Goal: Task Accomplishment & Management: Use online tool/utility

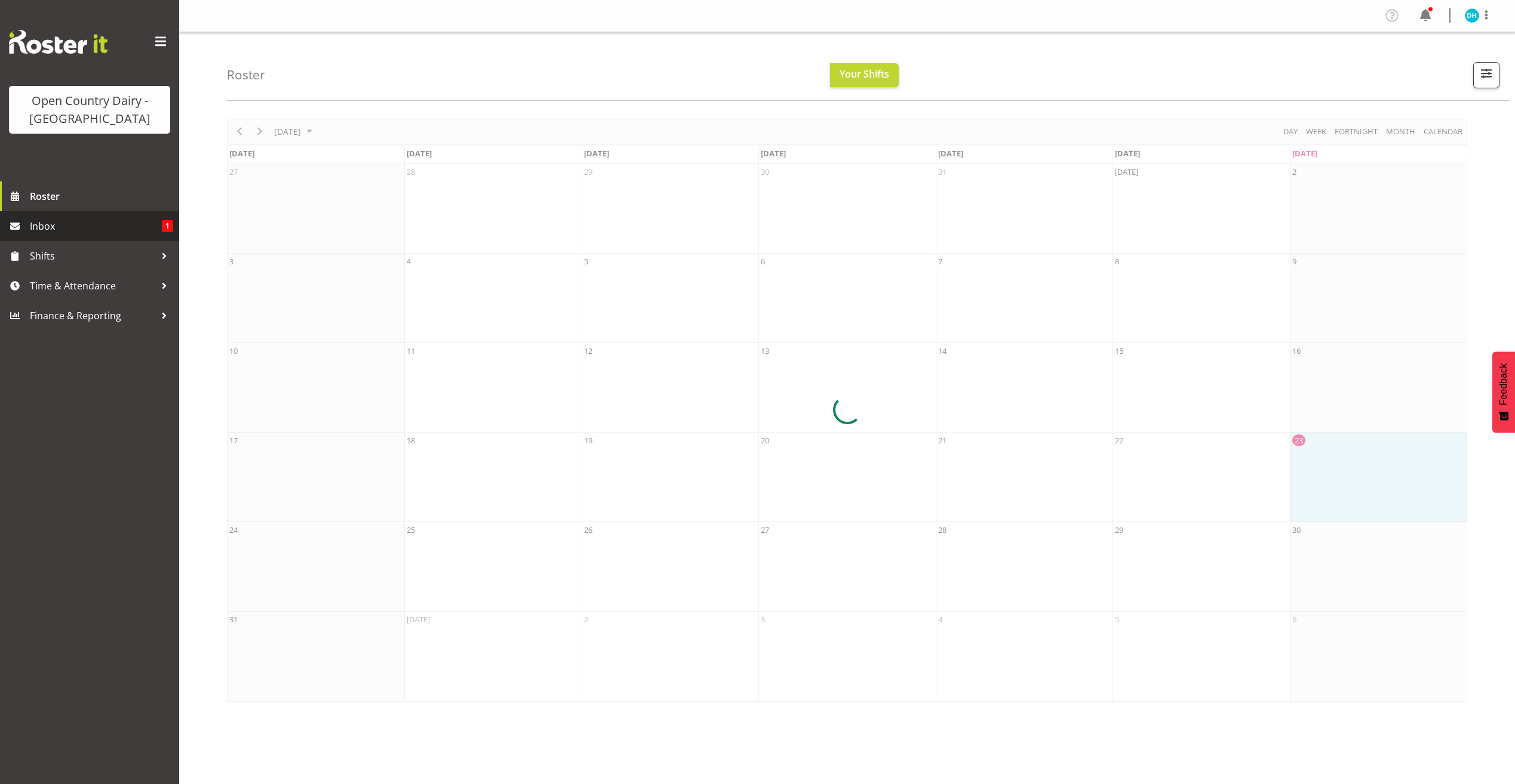
click at [94, 222] on span "Inbox" at bounding box center [96, 226] width 132 height 18
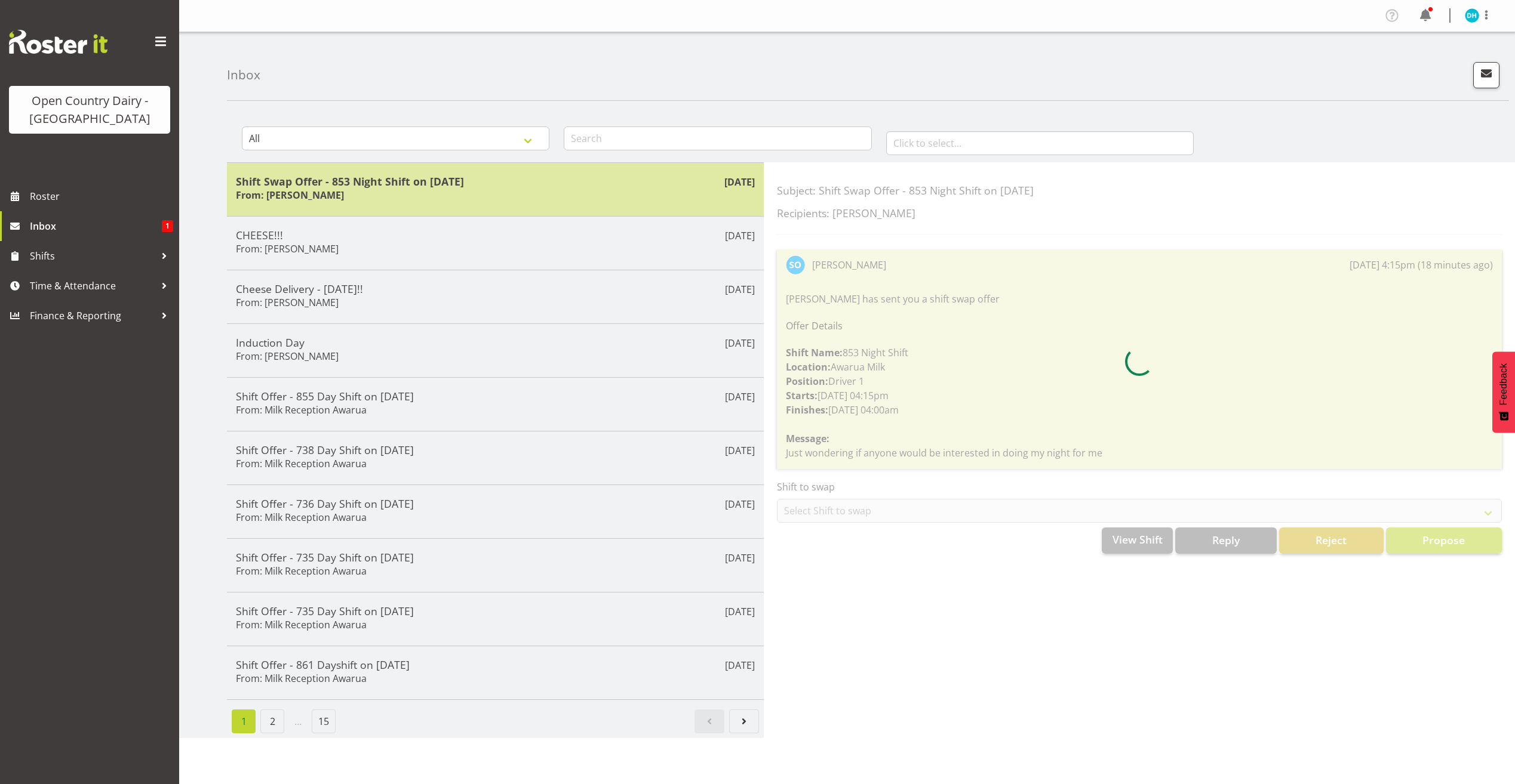
click at [526, 200] on div "Shift Swap Offer - 853 Night Shift on [DATE] From: [PERSON_NAME]" at bounding box center [495, 189] width 519 height 29
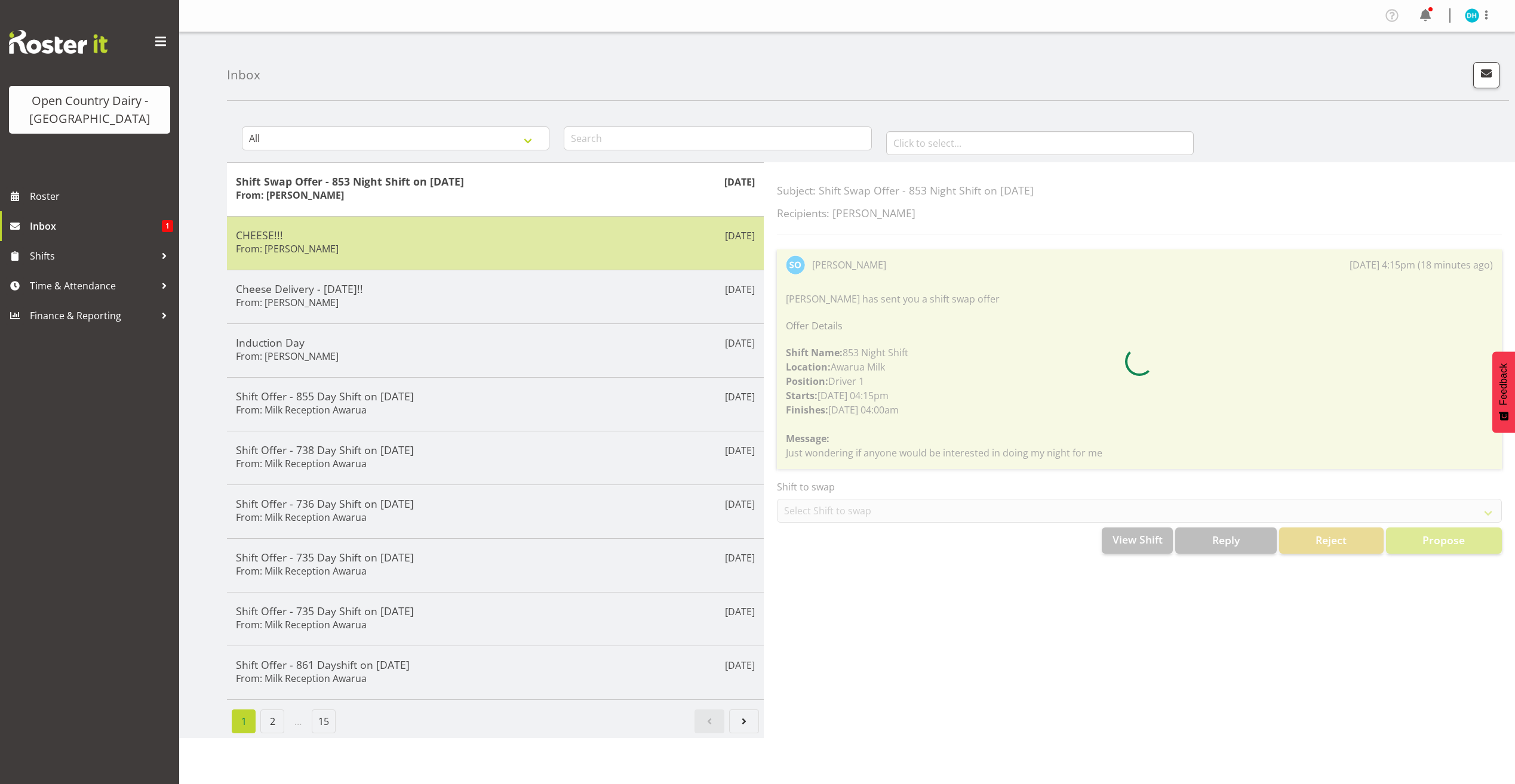
click at [389, 254] on div "CHEESE!!! From: [PERSON_NAME]" at bounding box center [495, 243] width 519 height 29
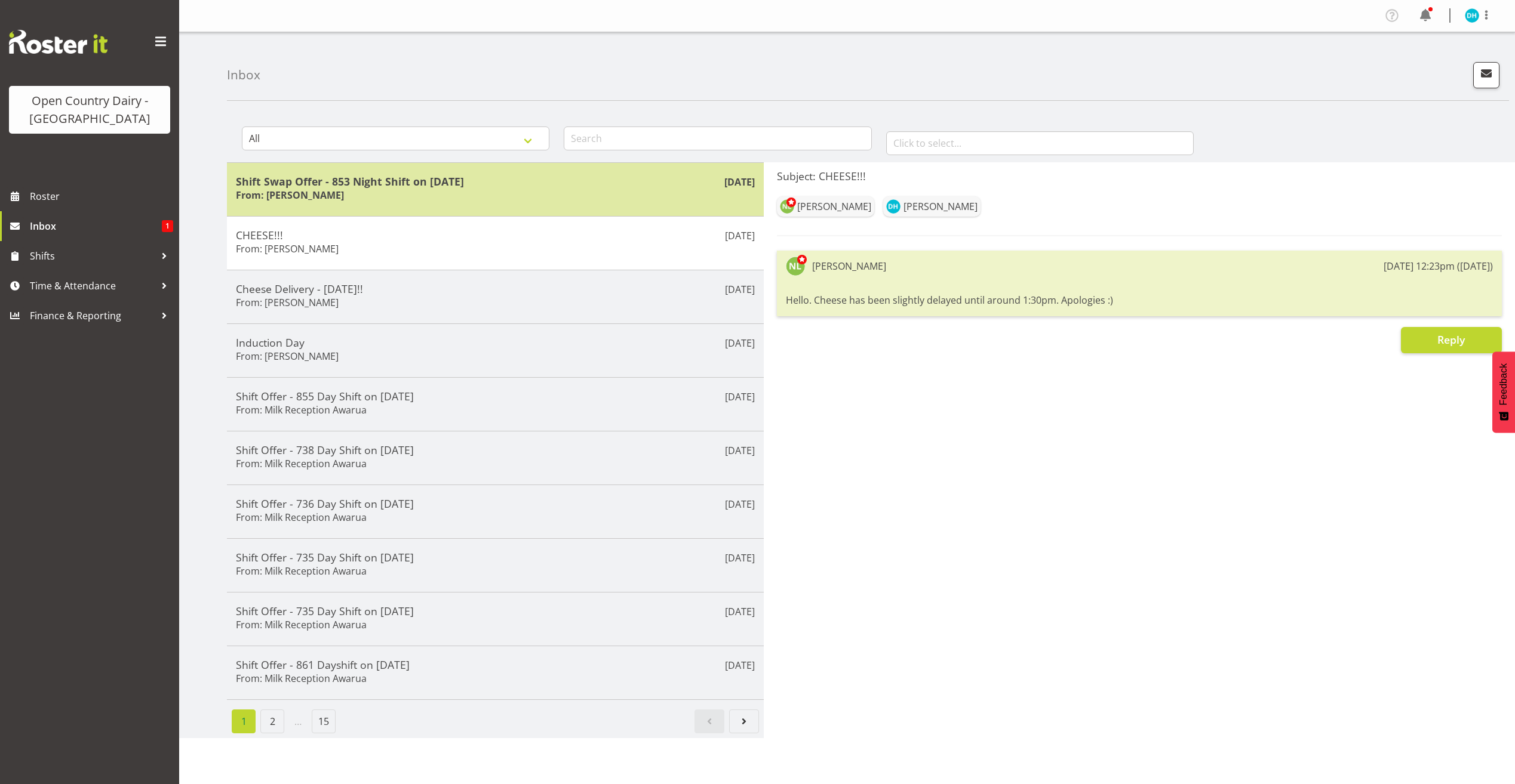
click at [447, 192] on div "Shift Swap Offer - 853 Night Shift on [DATE] From: [PERSON_NAME]" at bounding box center [495, 189] width 519 height 29
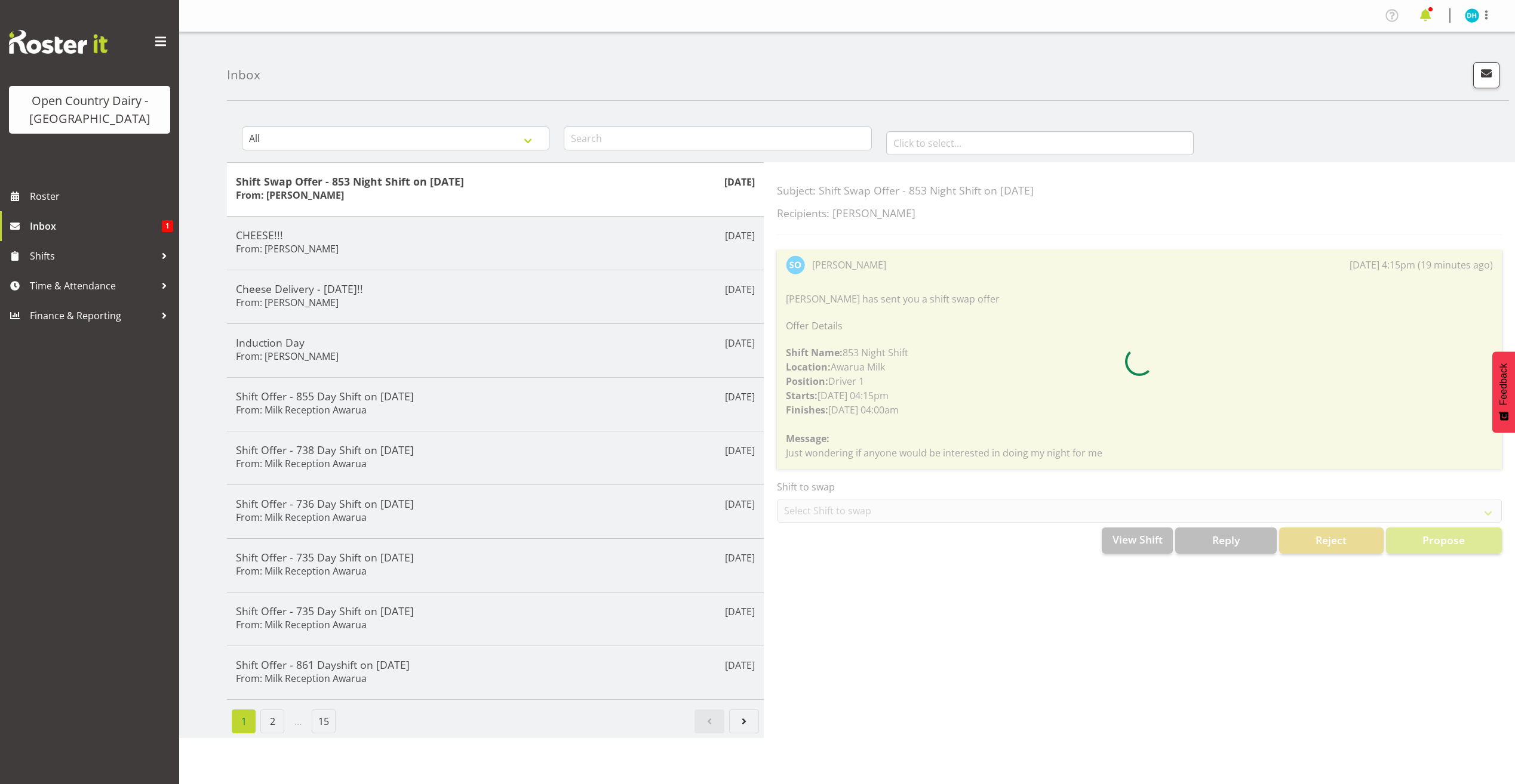
click at [1429, 20] on span at bounding box center [1425, 16] width 19 height 19
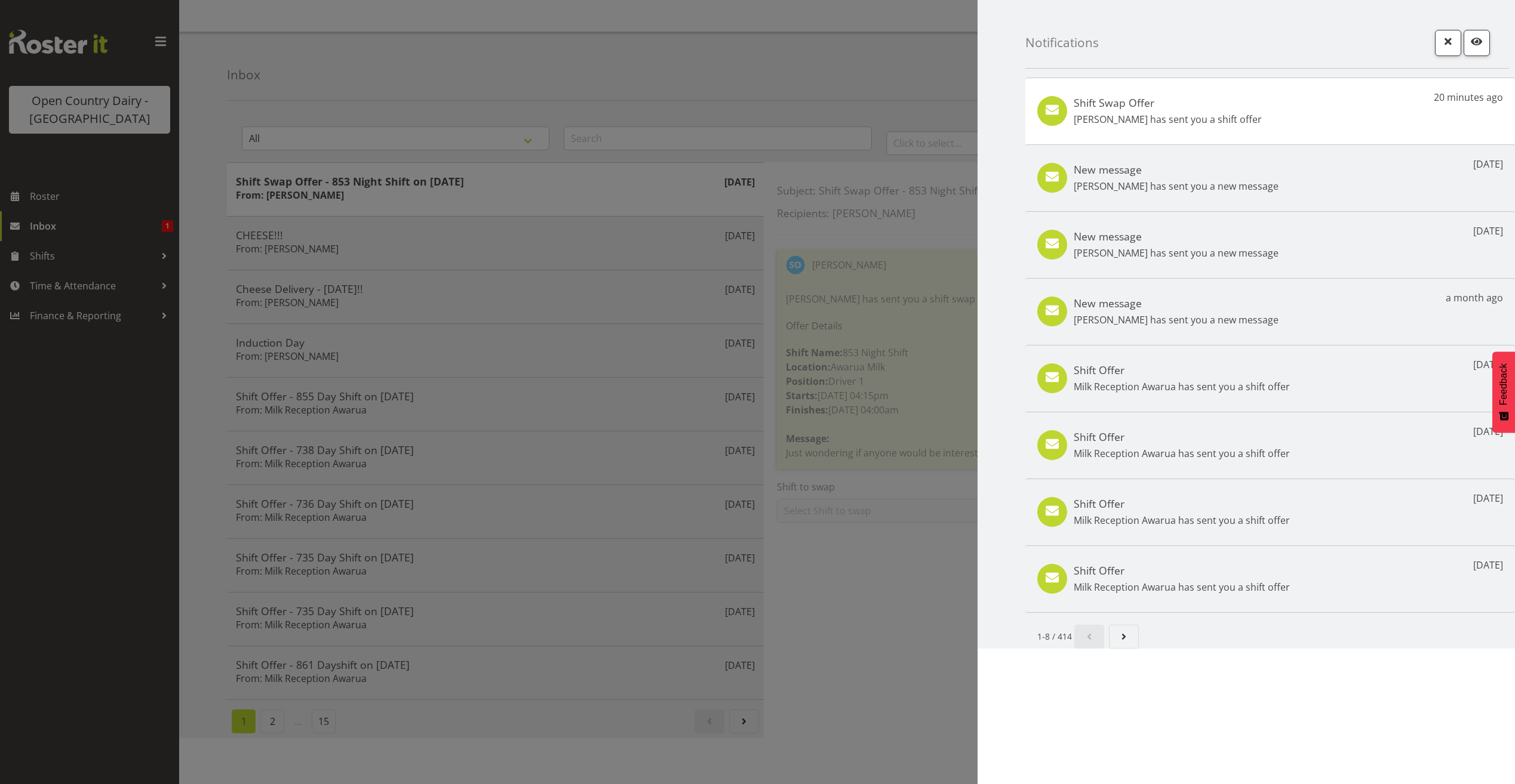
click at [1214, 107] on h5 "Shift Swap Offer" at bounding box center [1167, 102] width 188 height 13
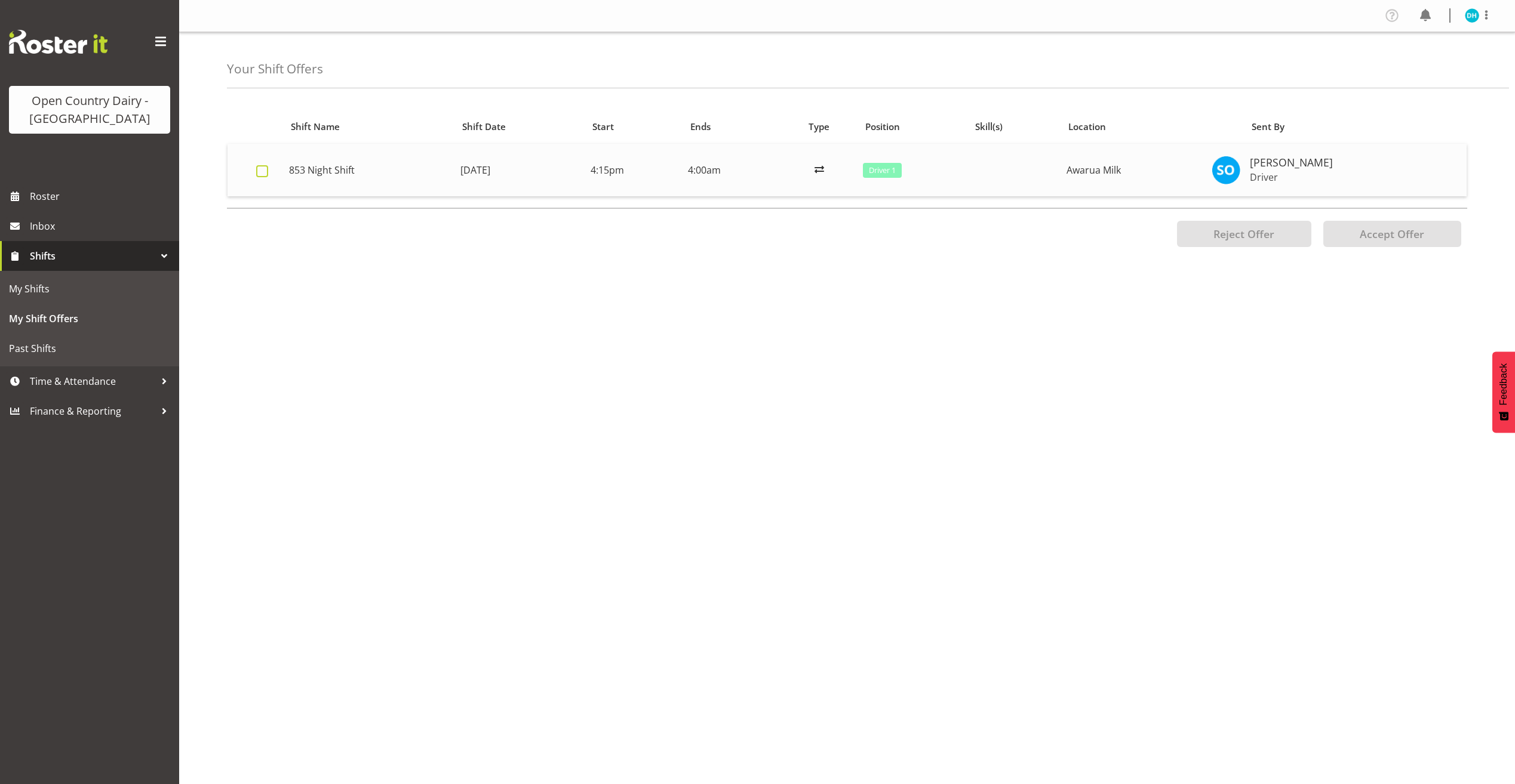
click at [268, 170] on label at bounding box center [266, 170] width 19 height 12
checkbox input "true"
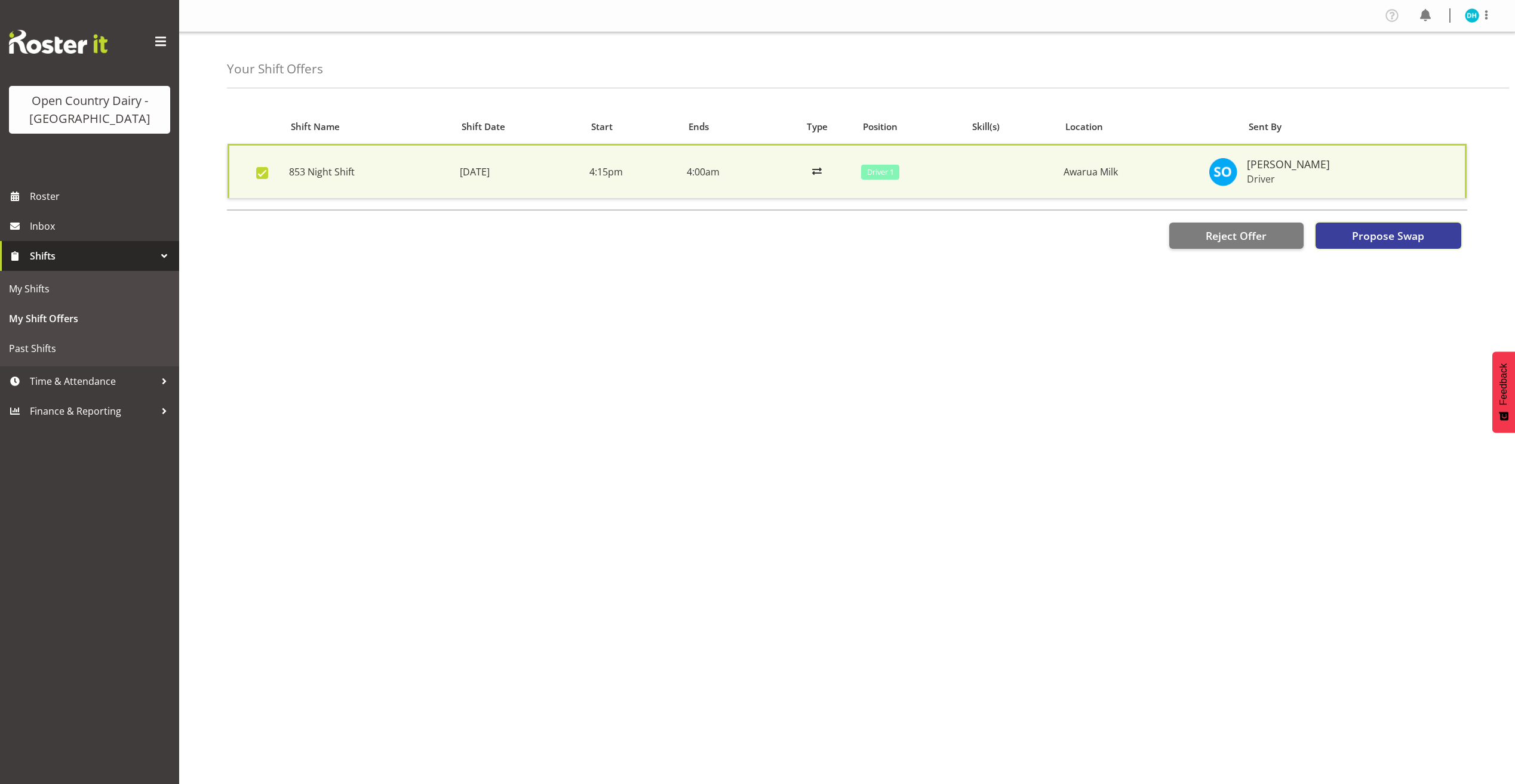
click at [1395, 228] on span "Propose Swap" at bounding box center [1388, 236] width 72 height 16
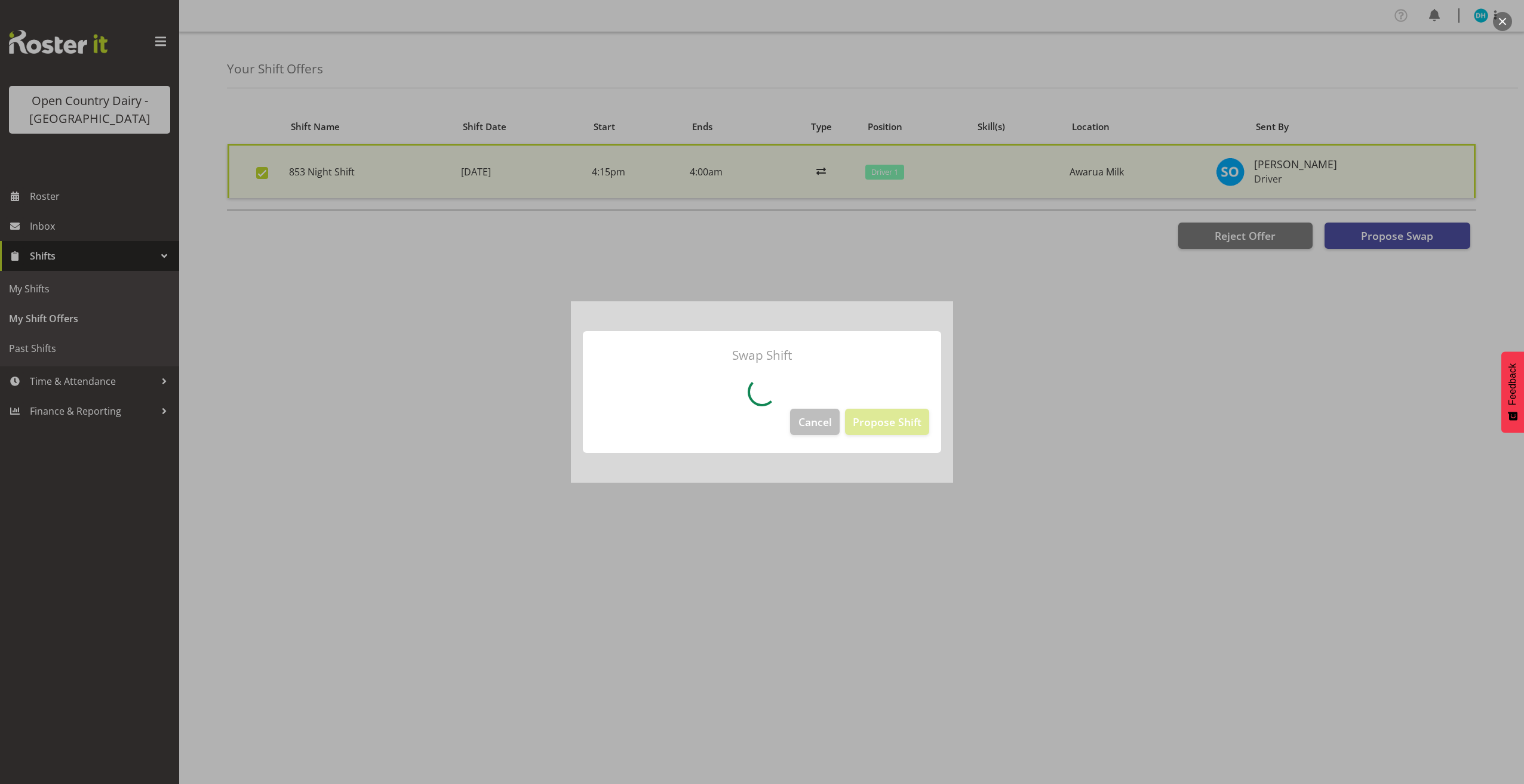
click at [1227, 603] on div at bounding box center [762, 392] width 1524 height 784
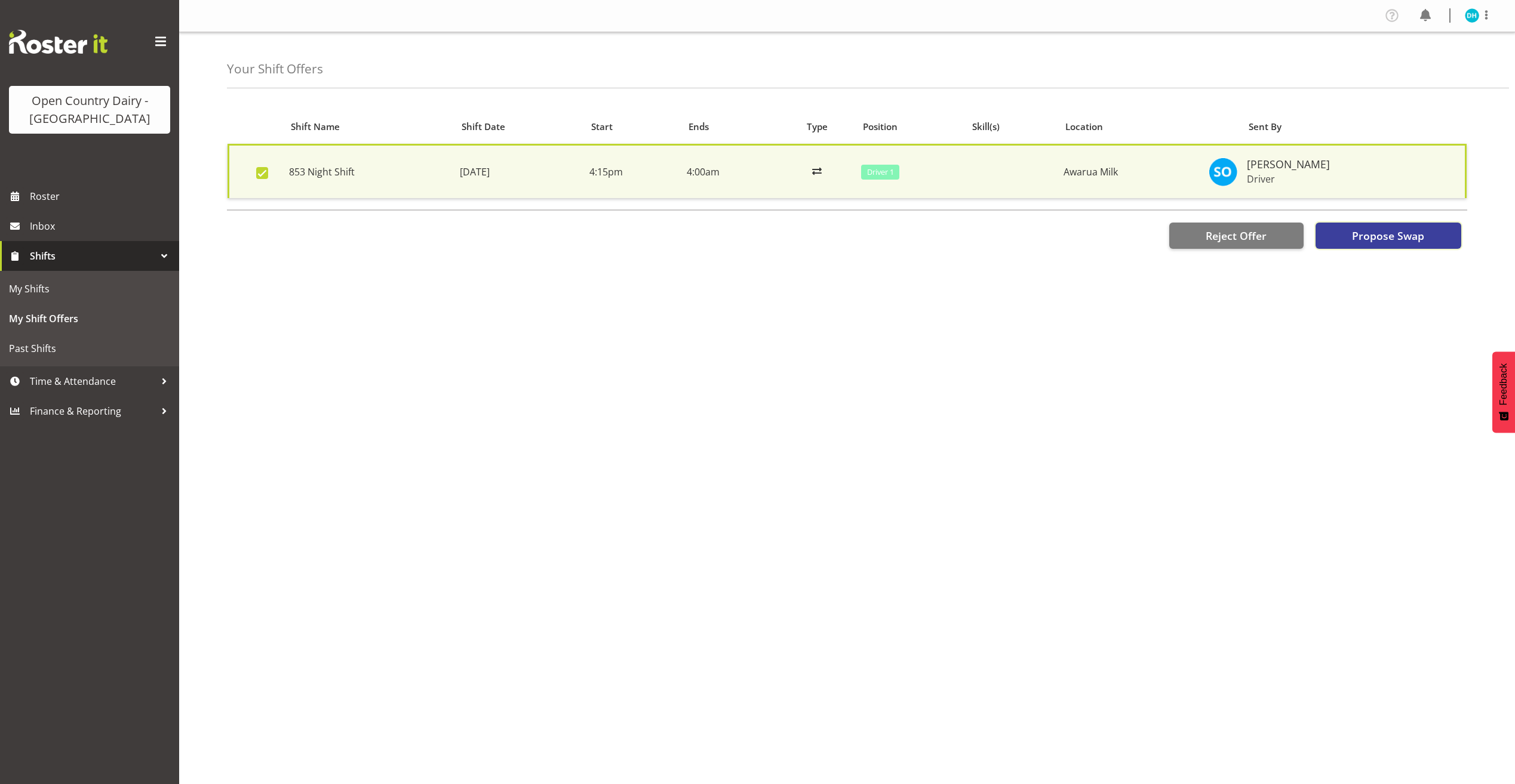
click at [1402, 226] on button "Propose Swap" at bounding box center [1388, 235] width 145 height 26
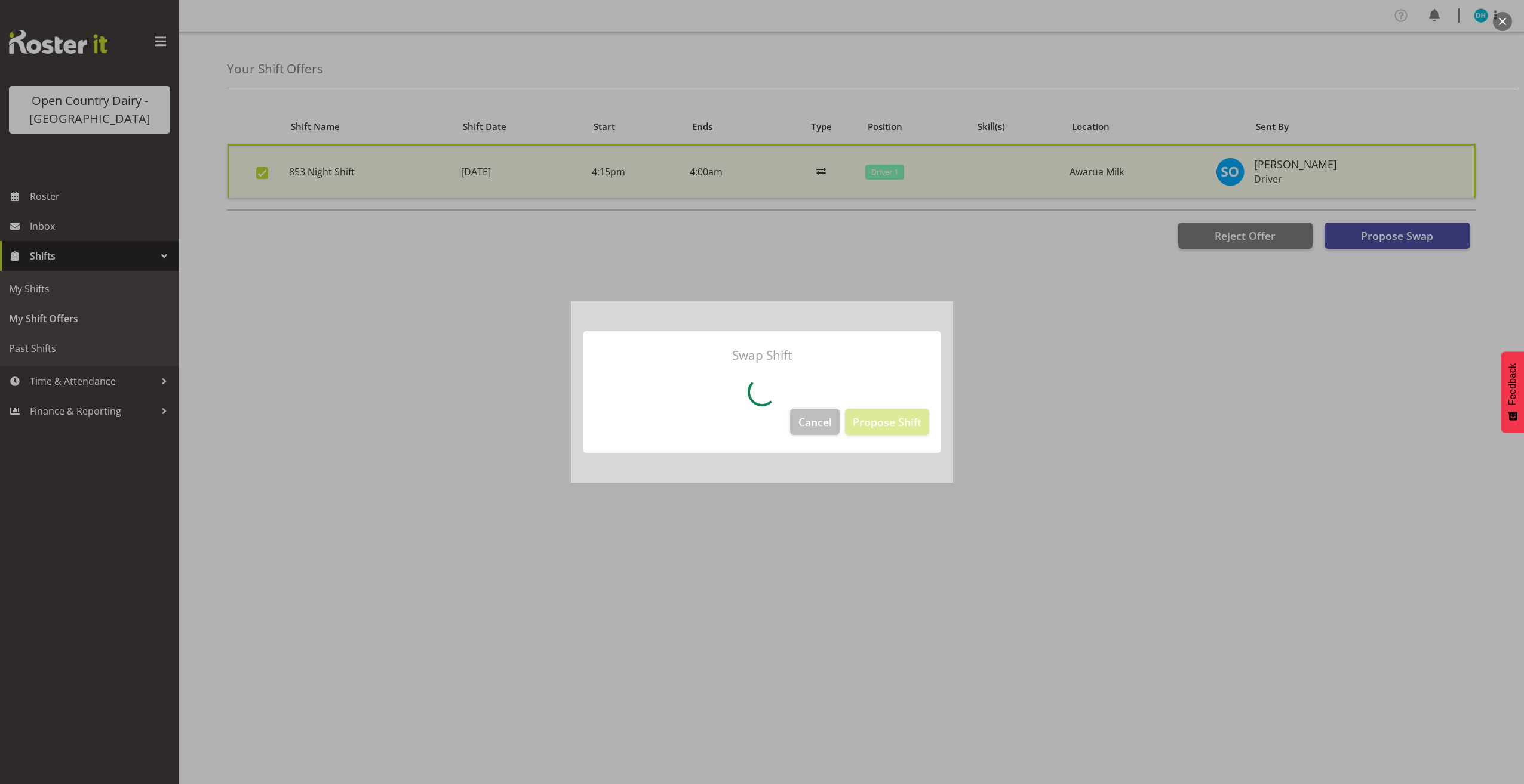
click at [666, 617] on div at bounding box center [762, 392] width 1524 height 784
